Goal: Information Seeking & Learning: Learn about a topic

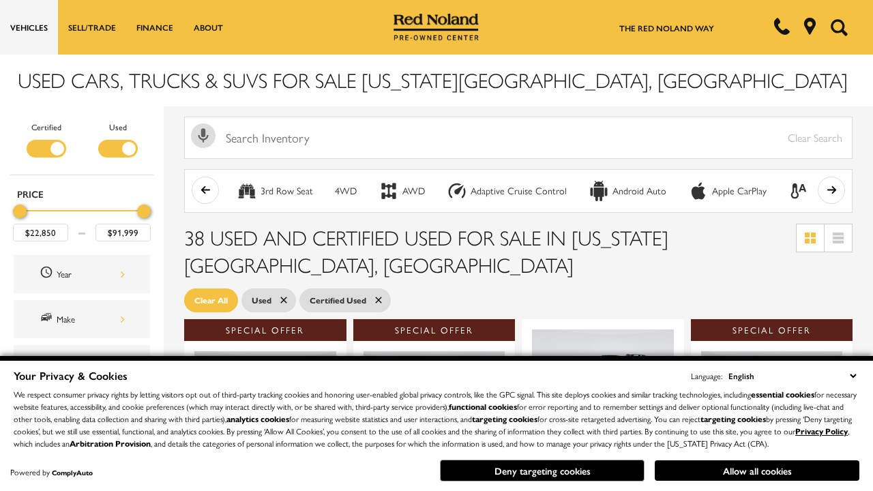
scroll to position [594, 0]
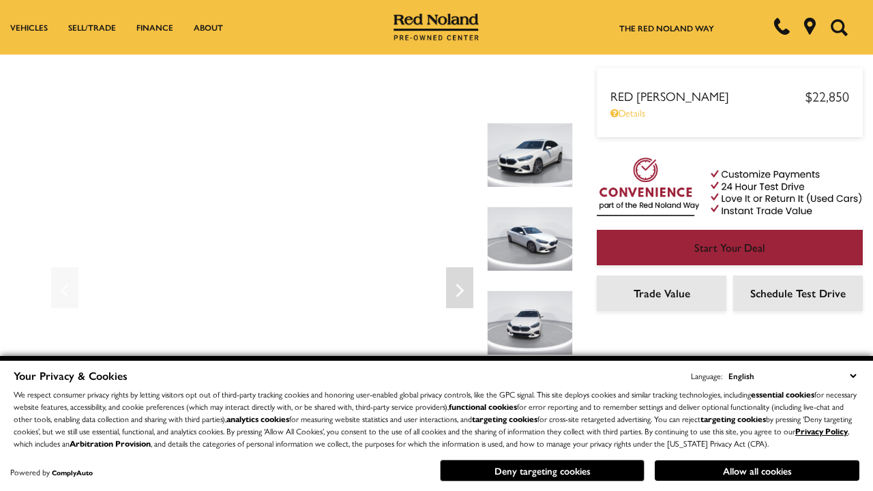
scroll to position [714, 0]
